Goal: Communication & Community: Answer question/provide support

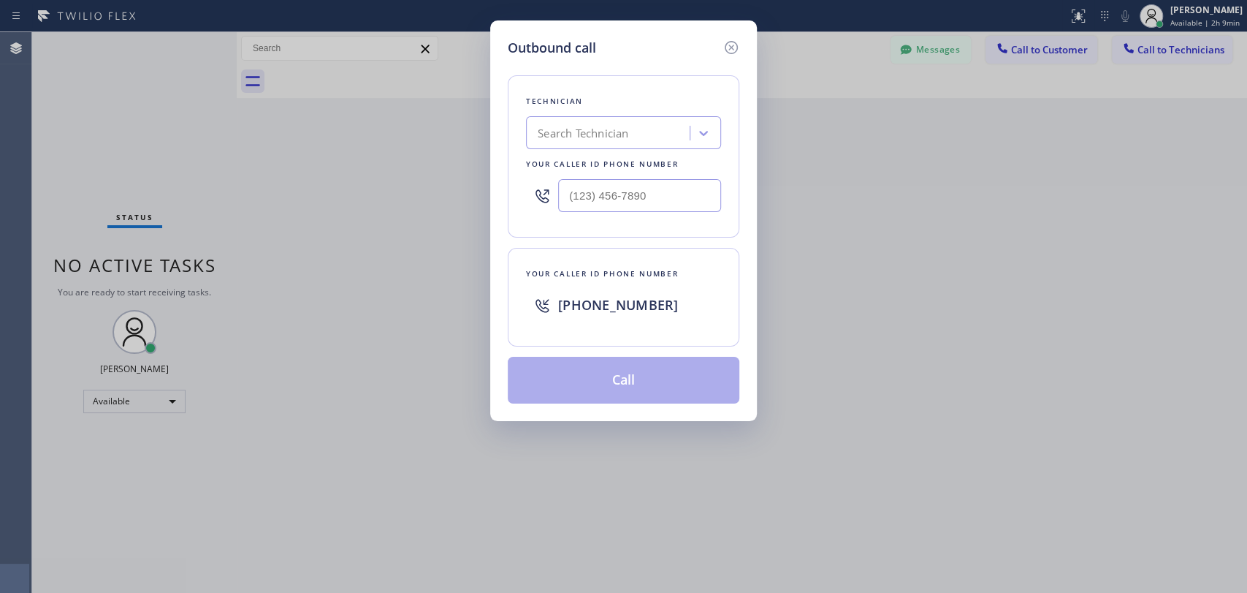
click at [577, 142] on div "Search Technician" at bounding box center [610, 134] width 159 height 26
type input "serg"
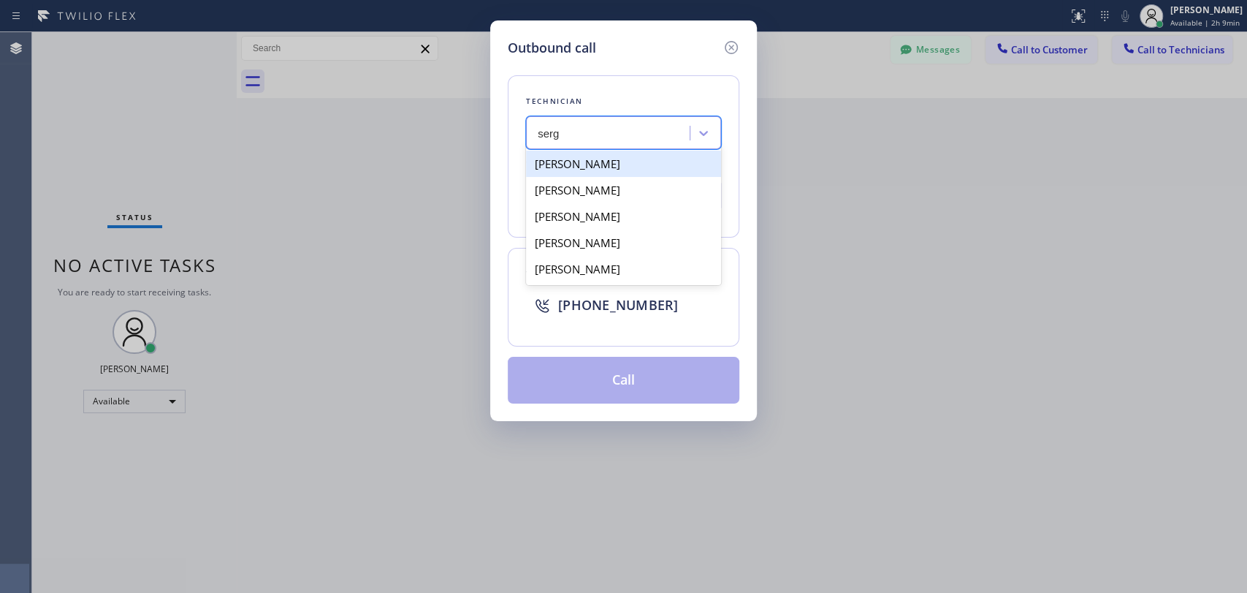
click at [628, 160] on div "[PERSON_NAME]" at bounding box center [623, 164] width 195 height 26
type input "[PHONE_NUMBER]"
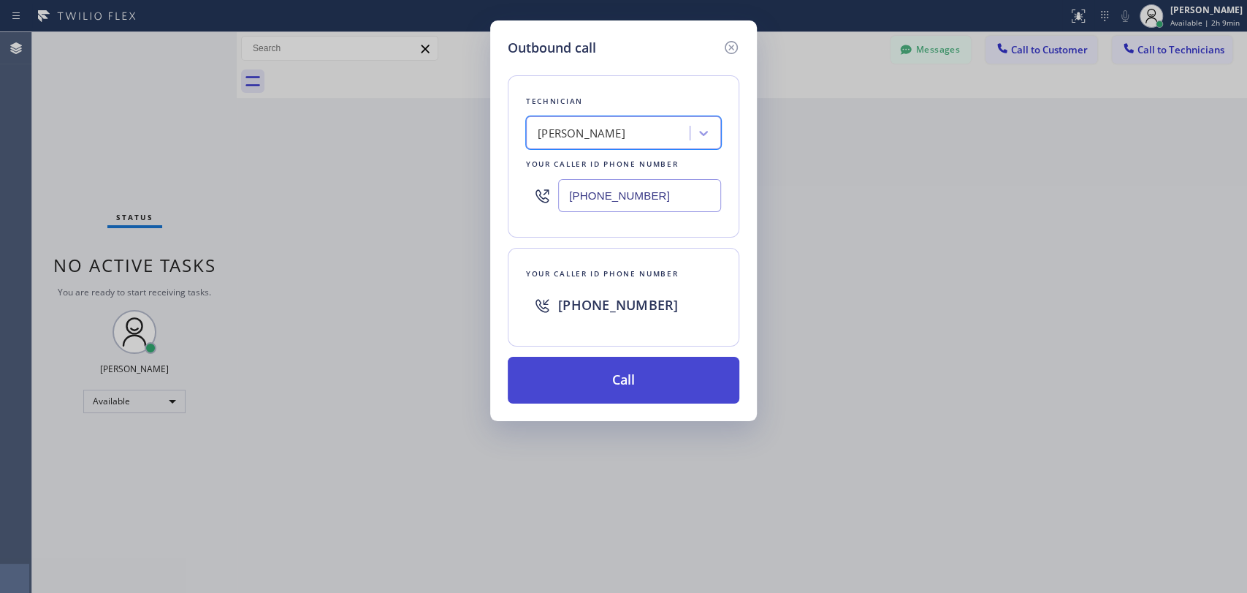
click at [642, 371] on button "Call" at bounding box center [624, 380] width 232 height 47
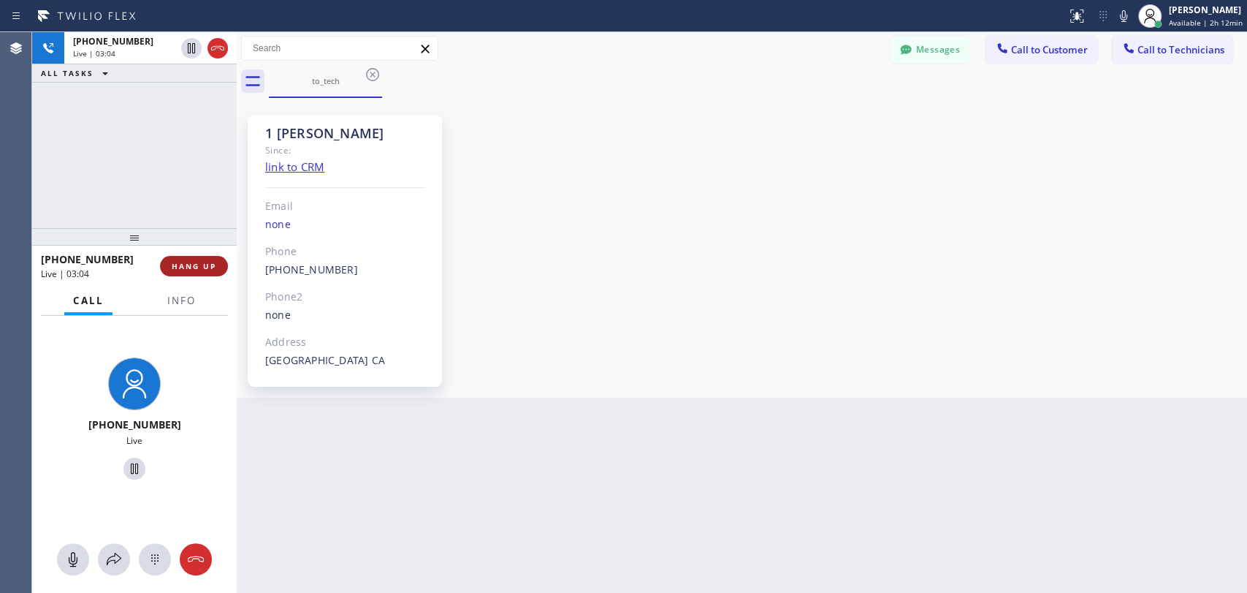
click at [197, 260] on button "HANG UP" at bounding box center [194, 266] width 68 height 20
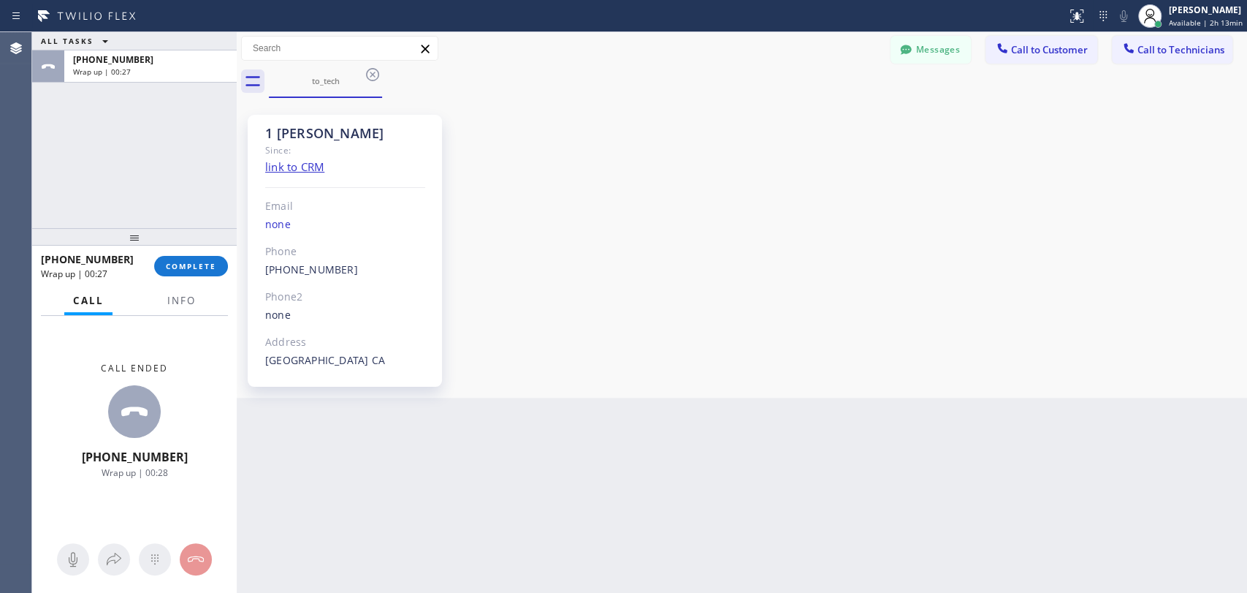
click at [128, 164] on div "ALL TASKS ALL TASKS ACTIVE TASKS TASKS IN WRAP UP [PHONE_NUMBER] Wrap up | 00:27" at bounding box center [134, 130] width 205 height 196
click at [209, 276] on button "COMPLETE" at bounding box center [191, 266] width 74 height 20
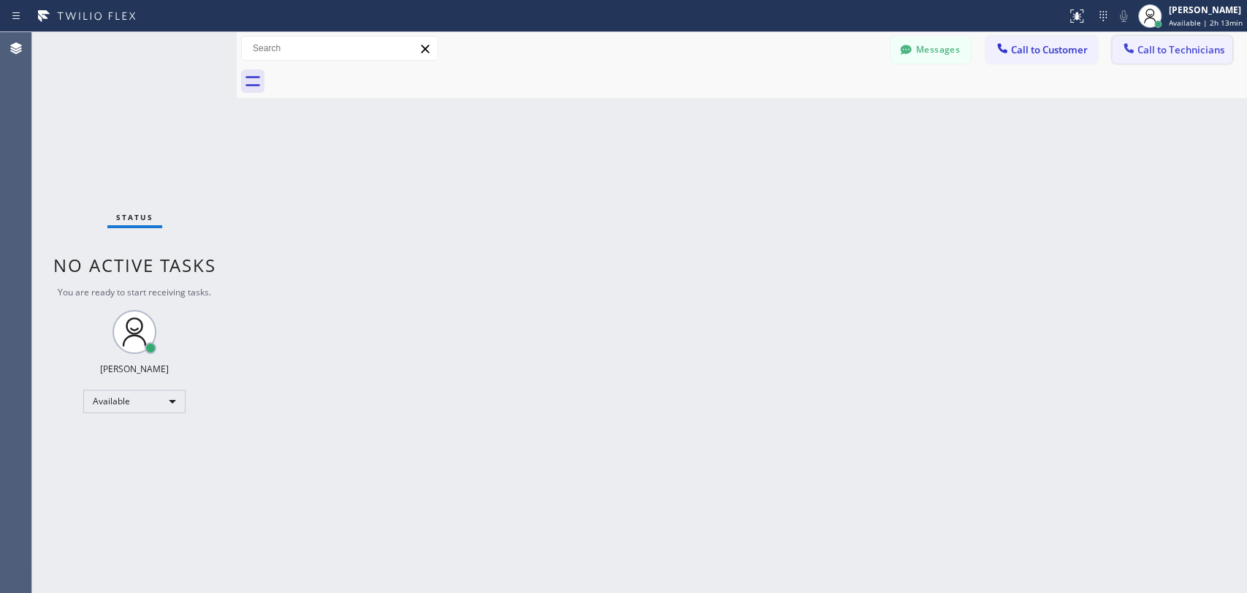
click at [1150, 58] on button "Call to Technicians" at bounding box center [1172, 50] width 121 height 28
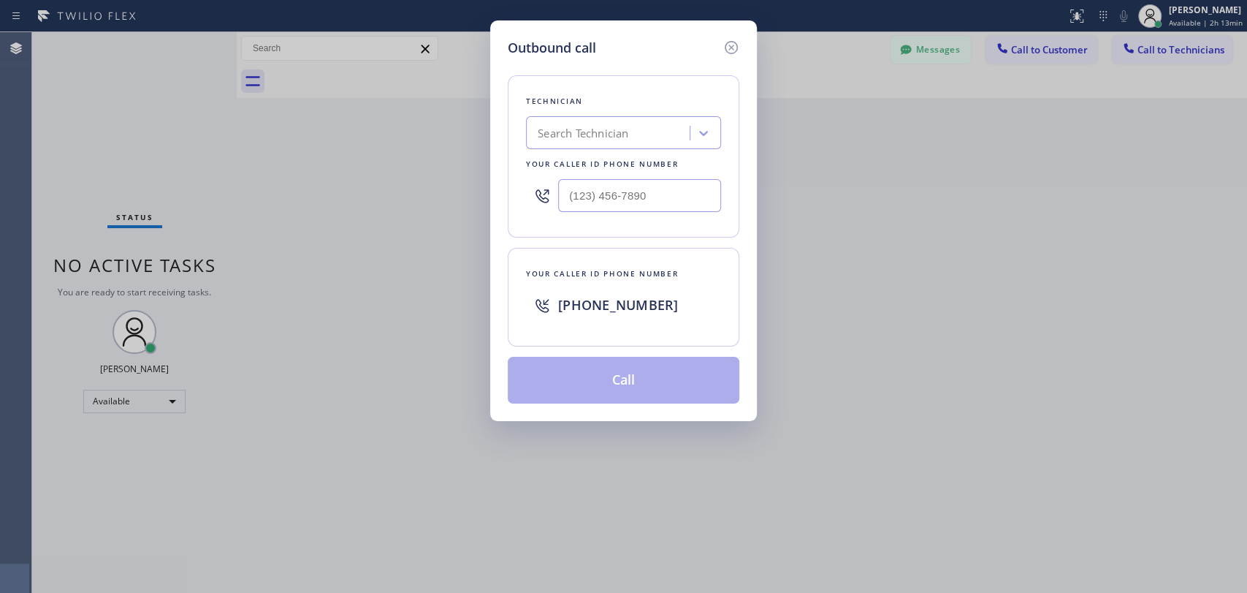
click at [642, 135] on div "Search Technician" at bounding box center [610, 134] width 159 height 26
type input "sham"
click at [622, 168] on div "[PERSON_NAME]" at bounding box center [623, 164] width 195 height 26
type input "[PHONE_NUMBER]"
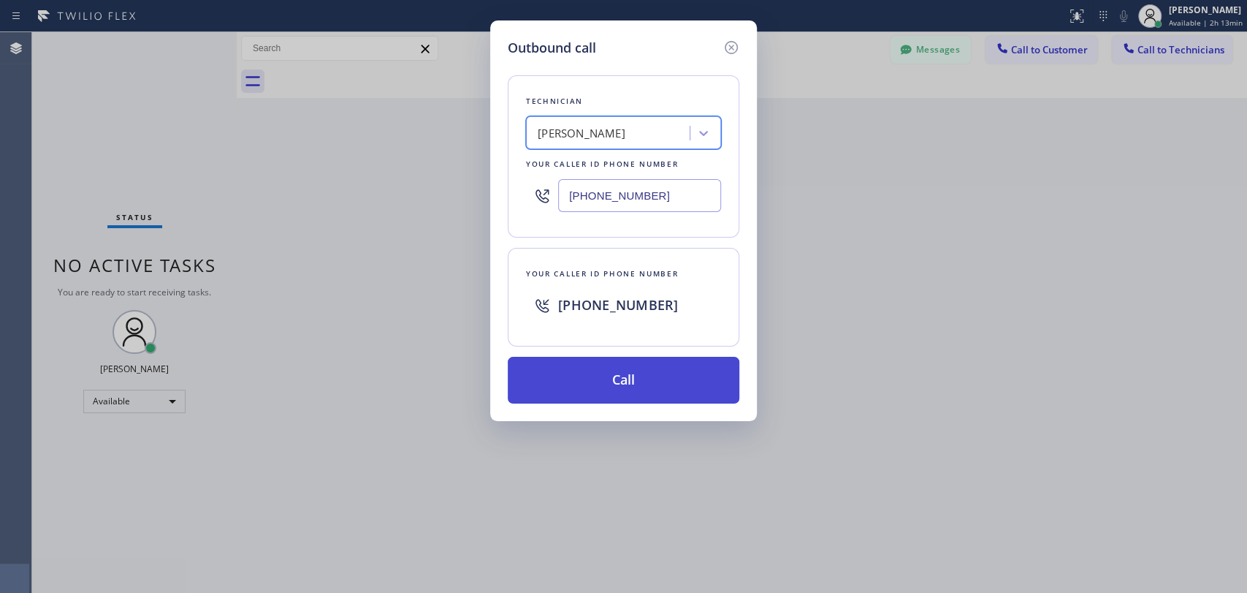
click at [631, 379] on button "Call" at bounding box center [624, 380] width 232 height 47
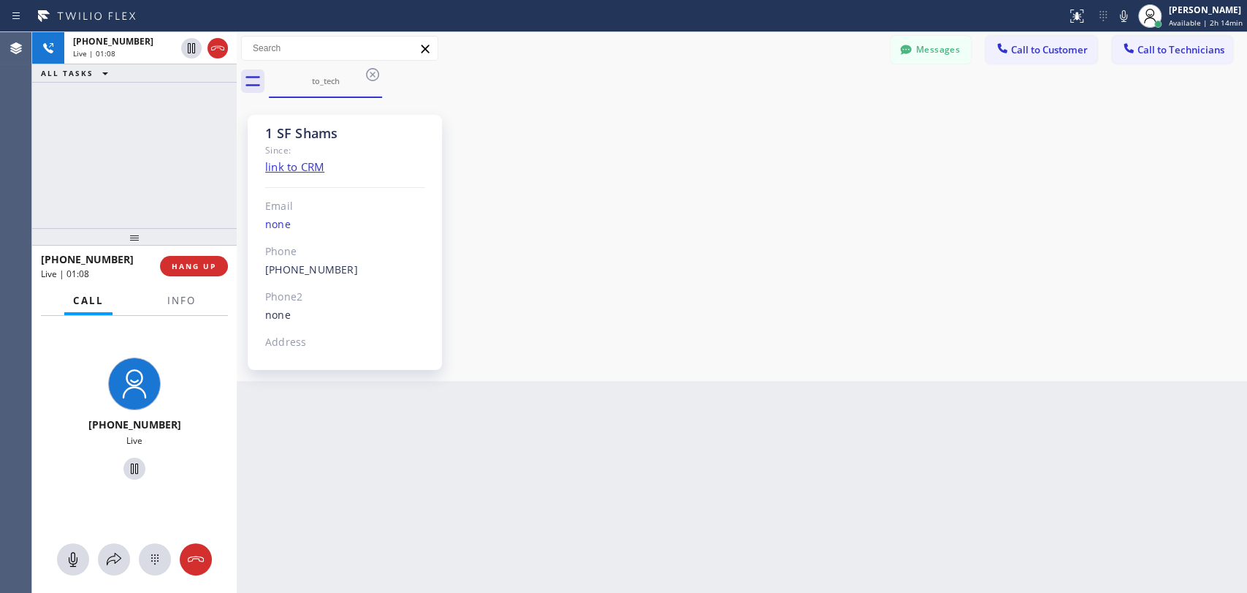
click at [155, 193] on div "[PHONE_NUMBER] Live | 01:08 ALL TASKS ALL TASKS ACTIVE TASKS TASKS IN WRAP UP" at bounding box center [134, 130] width 205 height 196
click at [204, 265] on span "HANG UP" at bounding box center [194, 266] width 45 height 10
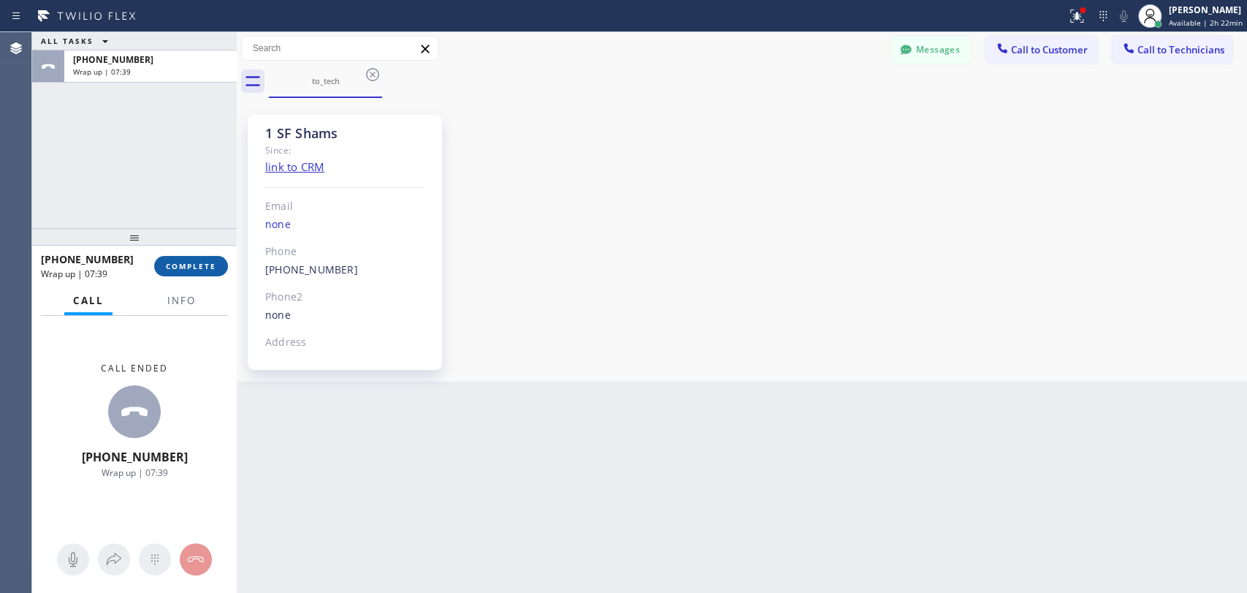
click at [185, 265] on span "COMPLETE" at bounding box center [191, 266] width 50 height 10
